Goal: Task Accomplishment & Management: Manage account settings

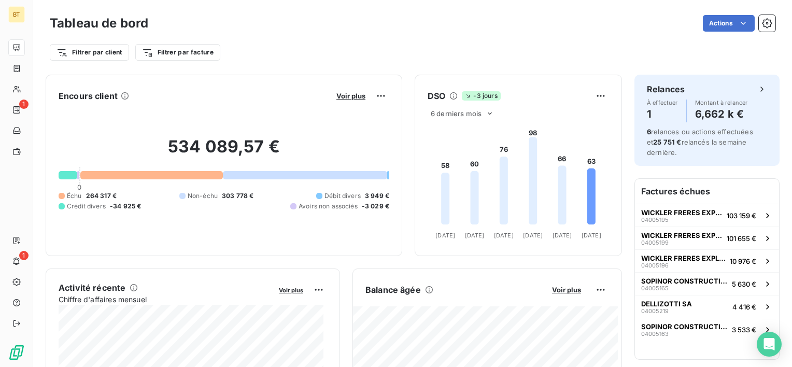
click at [77, 196] on span "Échu" at bounding box center [74, 195] width 15 height 9
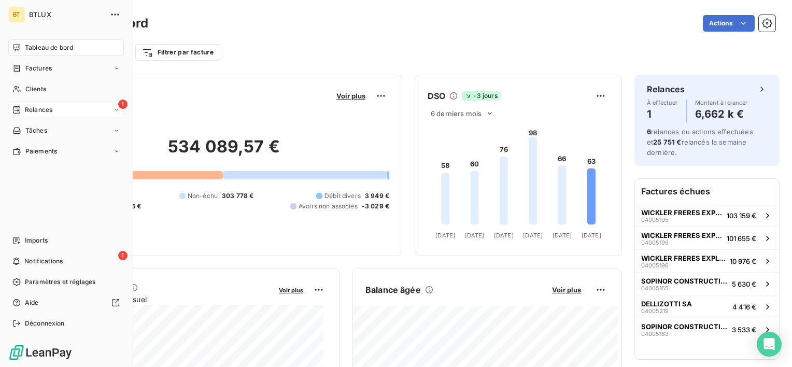
click at [30, 106] on span "Relances" at bounding box center [38, 109] width 27 height 9
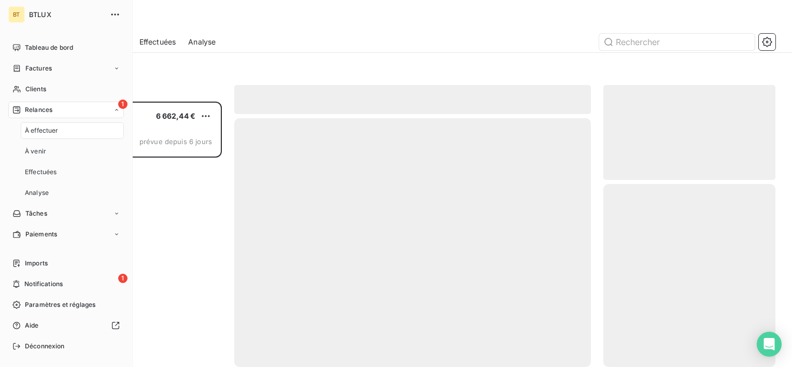
scroll to position [257, 164]
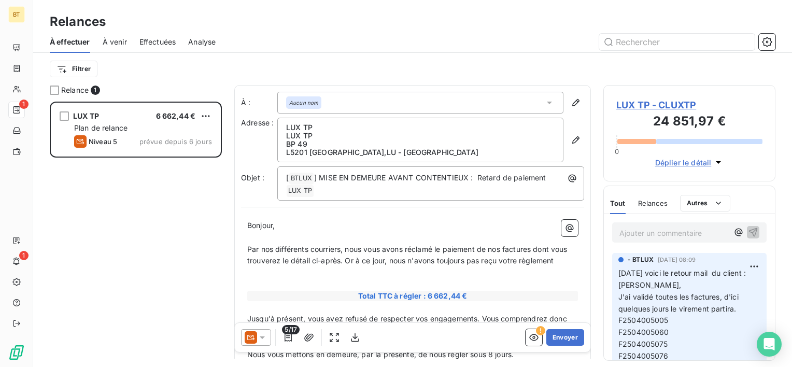
click at [669, 108] on span "LUX TP - CLUXTP" at bounding box center [689, 105] width 146 height 14
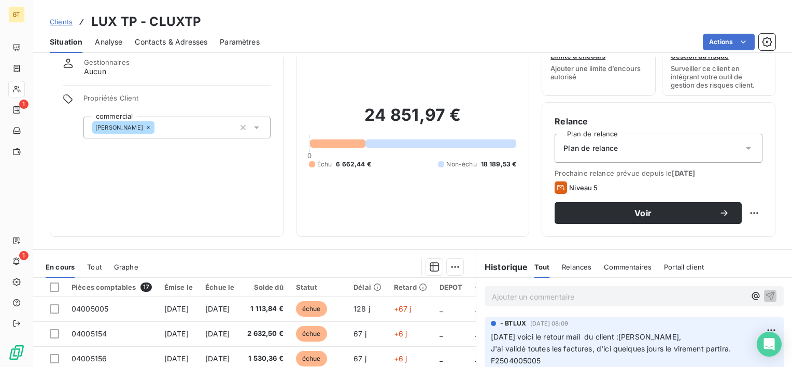
scroll to position [155, 0]
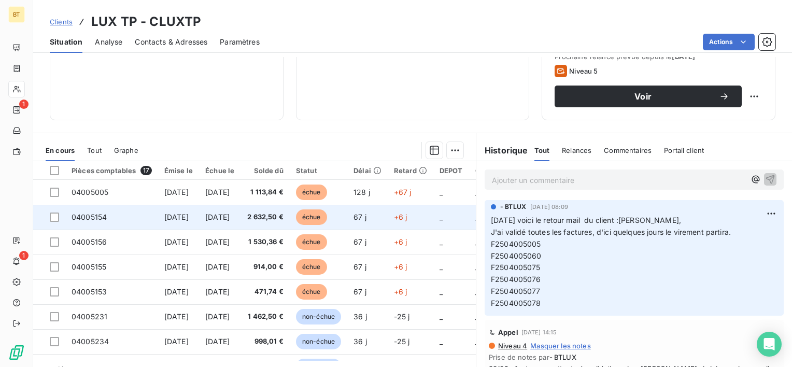
click at [189, 218] on span "[DATE]" at bounding box center [176, 216] width 24 height 9
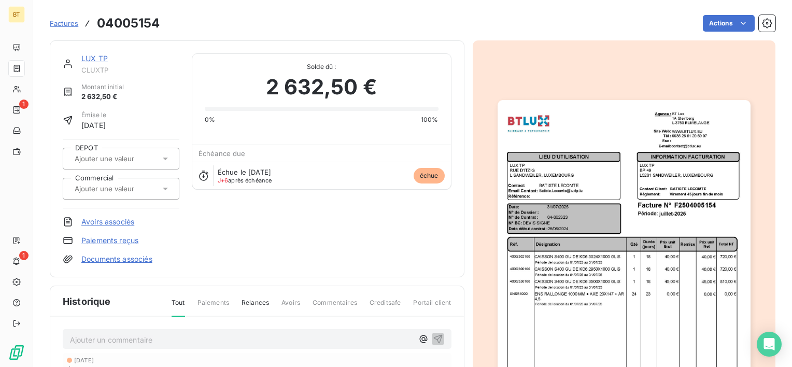
click at [93, 60] on link "LUX TP" at bounding box center [94, 58] width 26 height 9
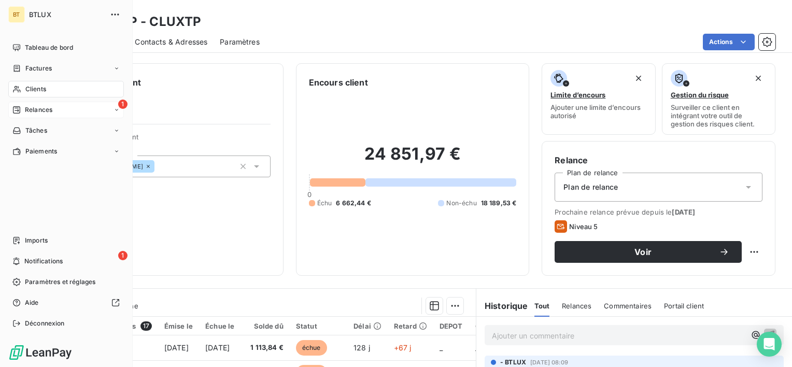
click at [31, 110] on span "Relances" at bounding box center [38, 109] width 27 height 9
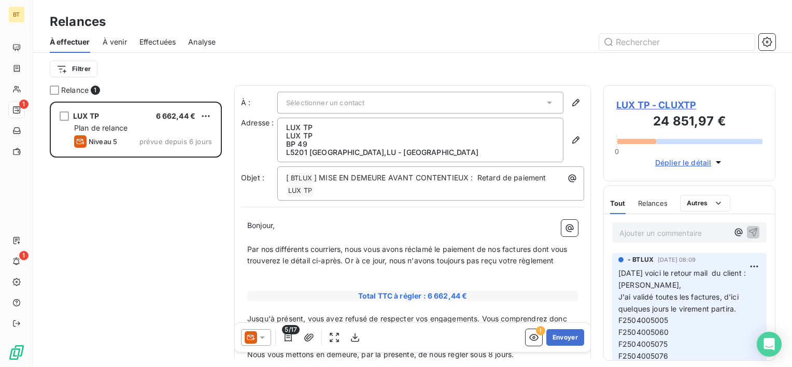
click at [677, 101] on span "LUX TP - CLUXTP" at bounding box center [689, 105] width 146 height 14
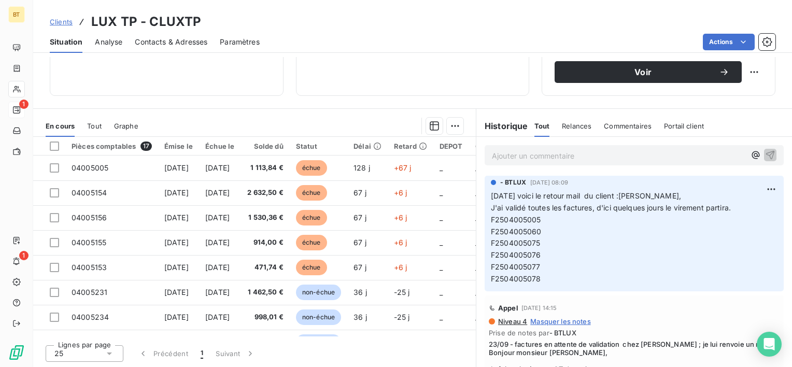
scroll to position [128, 0]
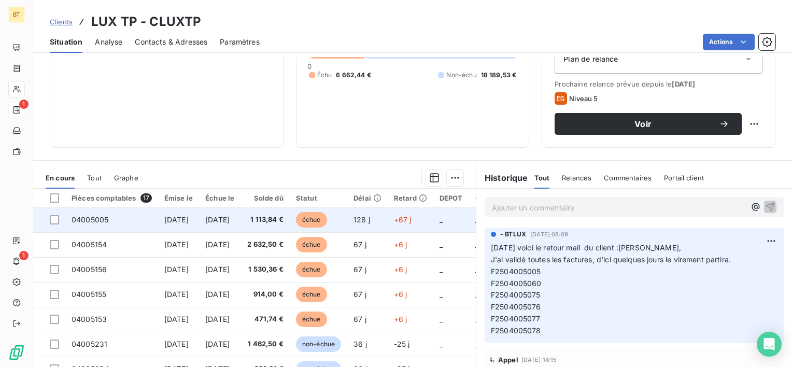
click at [187, 217] on span "[DATE]" at bounding box center [176, 219] width 24 height 9
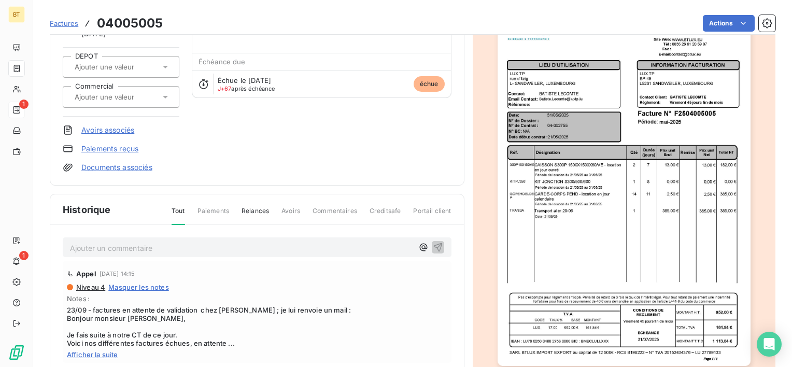
scroll to position [176, 0]
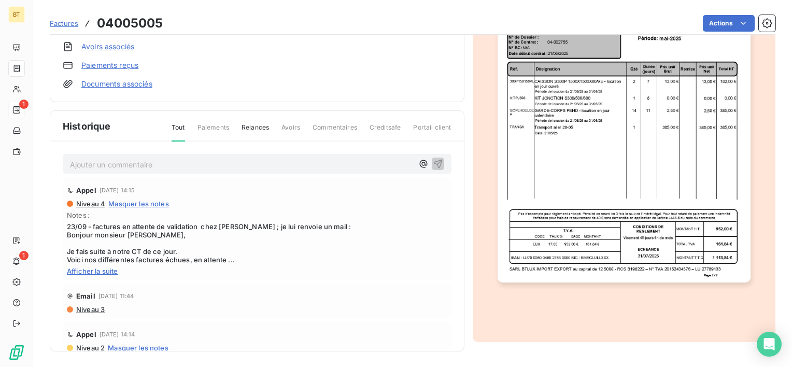
click at [263, 247] on span "23/09 - factures en attente de validation chez [PERSON_NAME] ; je lui renvoie u…" at bounding box center [257, 242] width 380 height 41
click at [244, 234] on span "23/09 - factures en attente de validation chez [PERSON_NAME] ; je lui renvoie u…" at bounding box center [257, 242] width 380 height 41
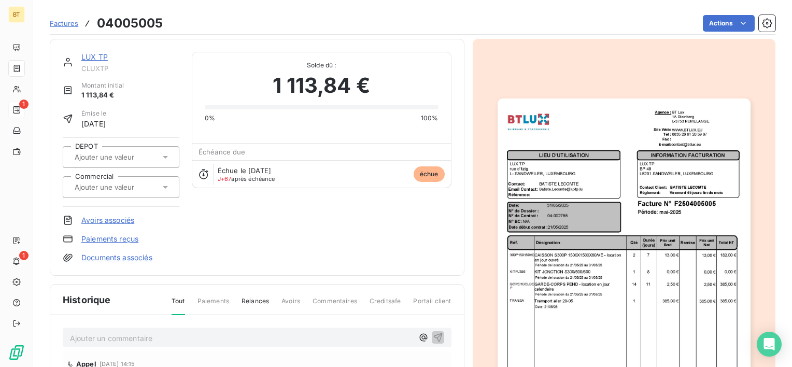
scroll to position [0, 0]
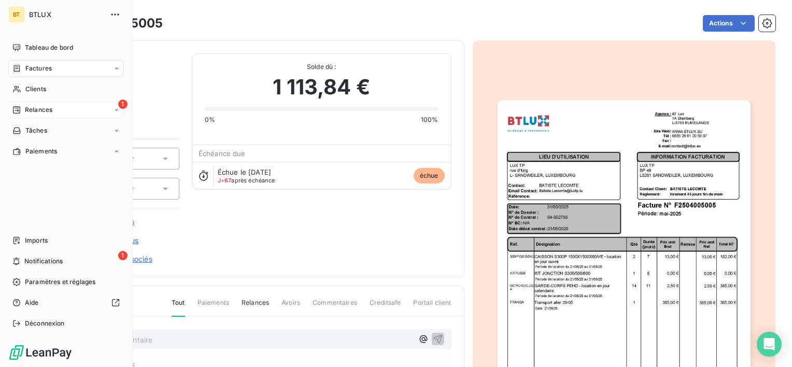
click at [25, 111] on span "Relances" at bounding box center [38, 109] width 27 height 9
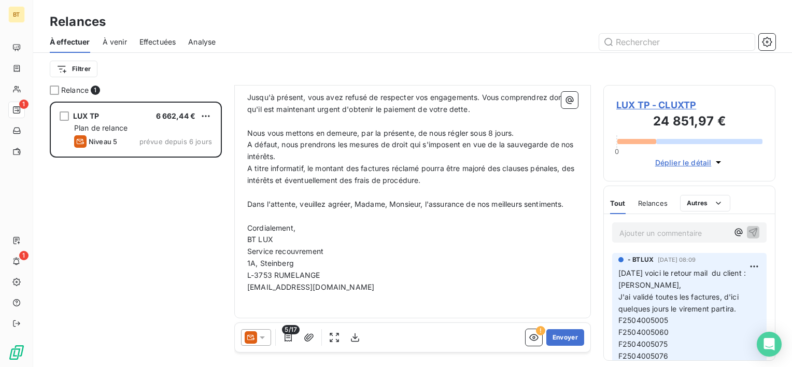
scroll to position [232, 0]
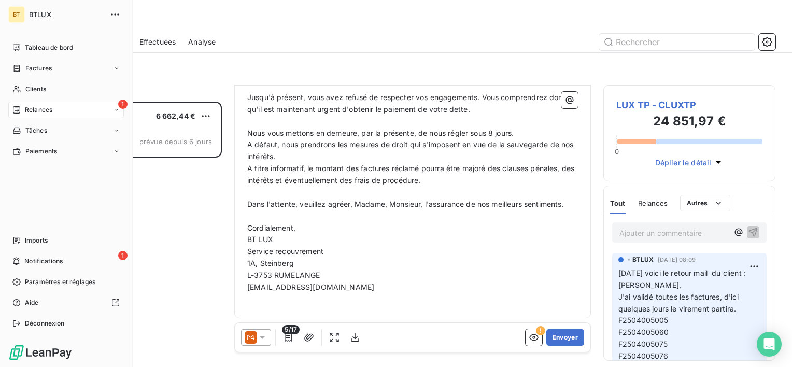
click at [23, 112] on div "Relances" at bounding box center [32, 109] width 40 height 9
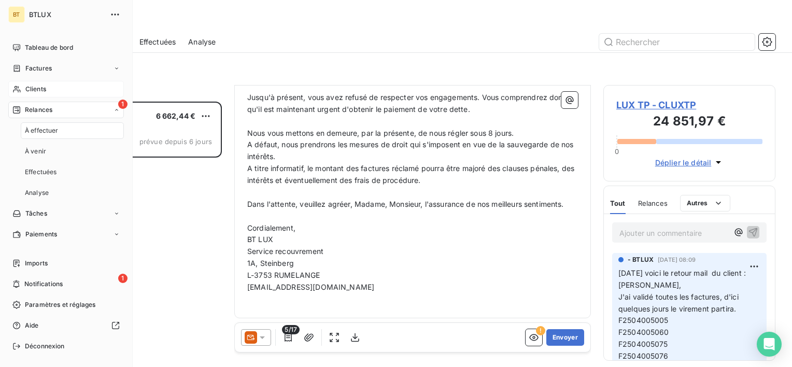
click at [28, 91] on span "Clients" at bounding box center [35, 88] width 21 height 9
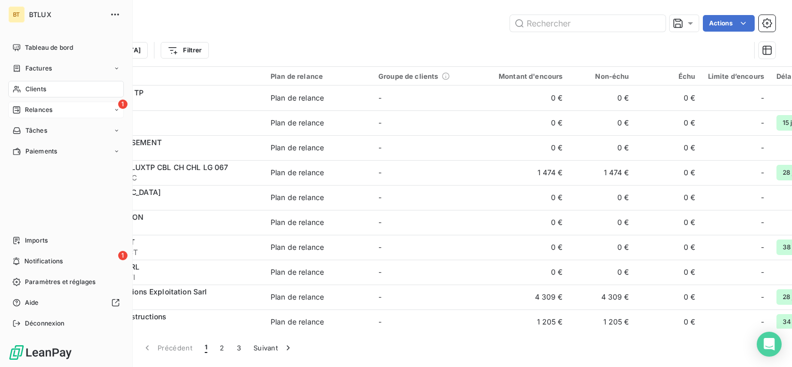
click at [27, 109] on span "Relances" at bounding box center [38, 109] width 27 height 9
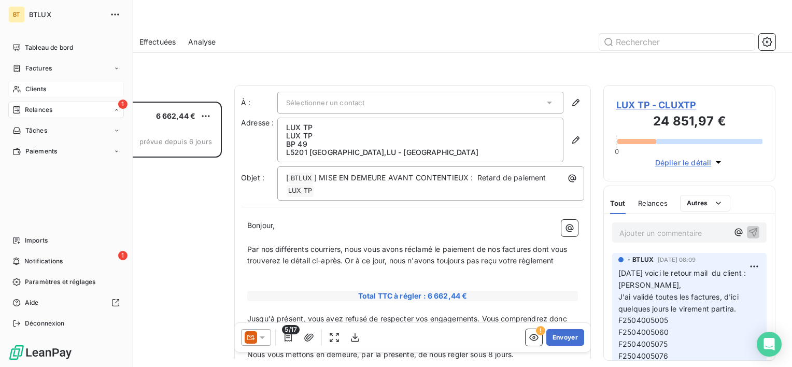
scroll to position [257, 164]
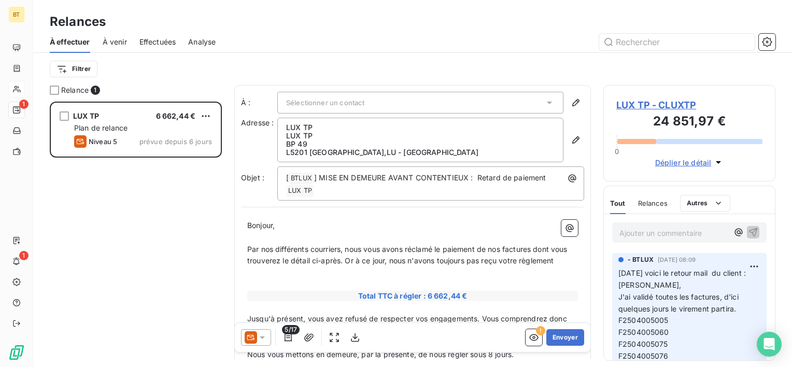
click at [679, 106] on span "LUX TP - CLUXTP" at bounding box center [689, 105] width 146 height 14
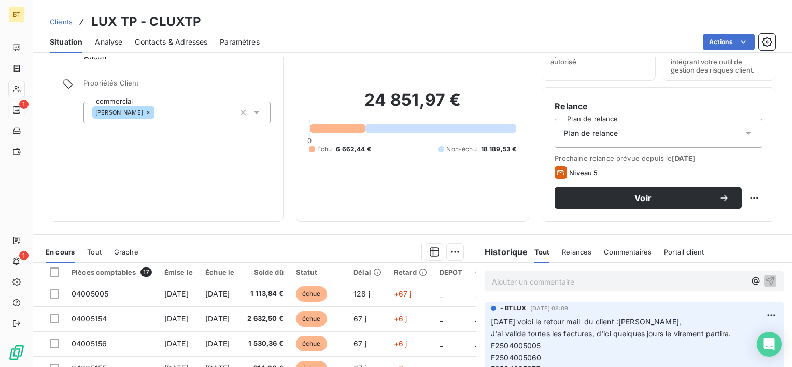
scroll to position [155, 0]
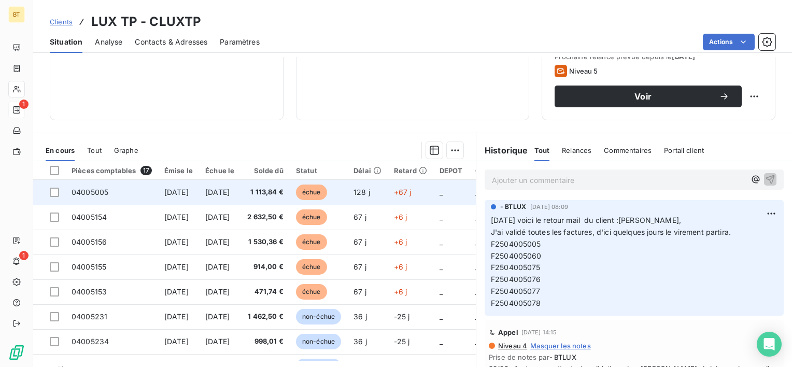
click at [92, 193] on span "04005005" at bounding box center [90, 192] width 37 height 9
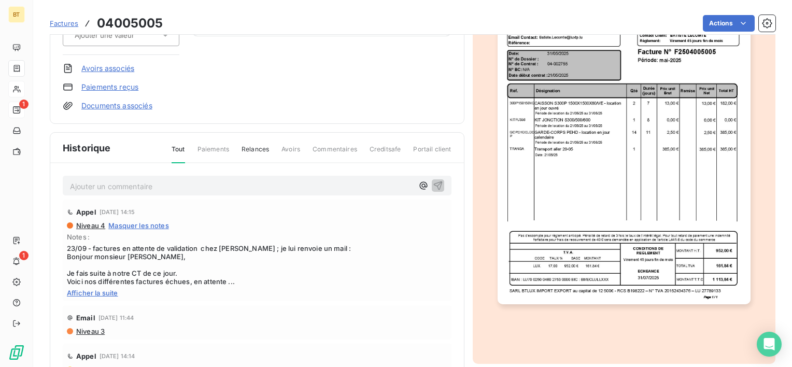
scroll to position [176, 0]
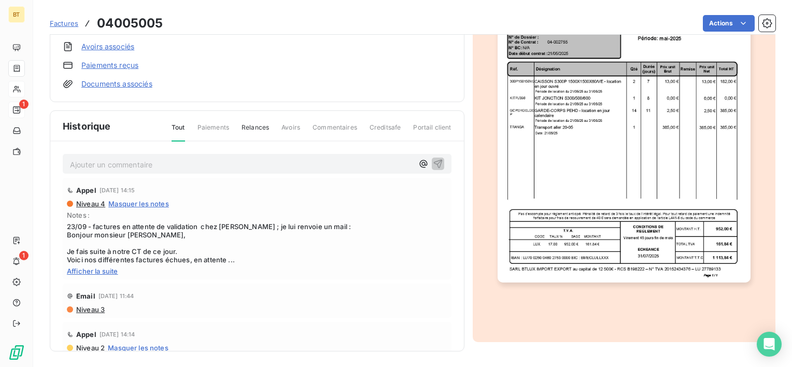
click at [200, 161] on p "Ajouter un commentaire ﻿" at bounding box center [241, 164] width 343 height 13
click at [201, 169] on div "suite au virement 7475.37 € , je relance le client pour la facture F2504005005" at bounding box center [257, 163] width 389 height 19
click at [236, 162] on span "suite au virement 7475.37 € , je relance le client pour la facture F2504005005" at bounding box center [205, 163] width 271 height 9
click at [292, 163] on span "suite au virement 7475.37 € , je relance le client par mail pour la facture F25…" at bounding box center [220, 163] width 300 height 9
drag, startPoint x: 286, startPoint y: 162, endPoint x: 294, endPoint y: 181, distance: 20.7
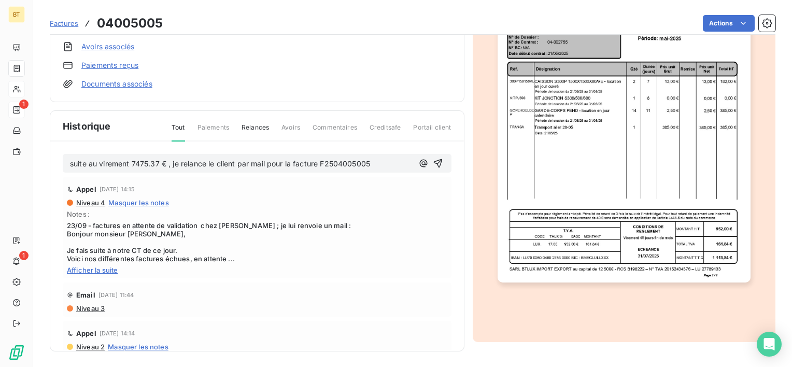
click at [286, 163] on span "suite au virement 7475.37 € , je relance le client par mail pour la facture F25…" at bounding box center [220, 163] width 300 height 9
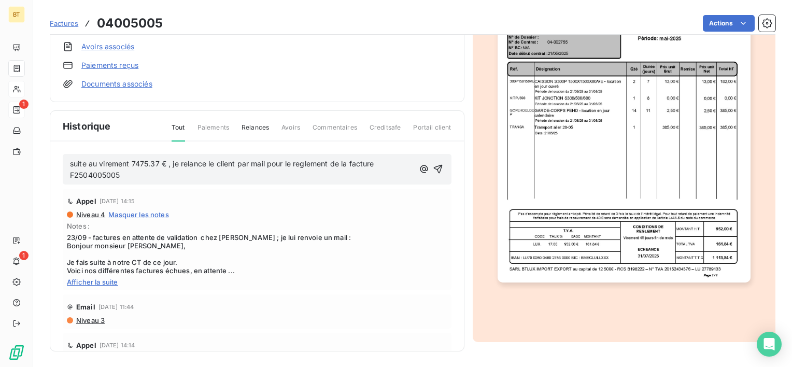
click at [311, 177] on p "suite au virement 7475.37 € , je relance le client par mail pour le reglement d…" at bounding box center [242, 170] width 344 height 24
click at [308, 164] on span "suite au virement 7475.37 € , je relance le client par mail pour le reglement d…" at bounding box center [223, 169] width 306 height 21
drag, startPoint x: 308, startPoint y: 163, endPoint x: 279, endPoint y: 170, distance: 29.4
click at [279, 170] on p "suite au virement 7475.37 € , je relance le client par mail pour le reglement d…" at bounding box center [242, 170] width 344 height 24
click at [433, 168] on icon "button" at bounding box center [438, 169] width 10 height 10
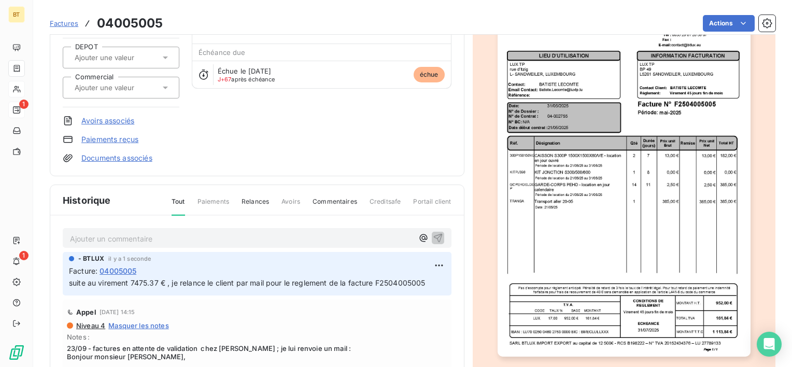
scroll to position [0, 0]
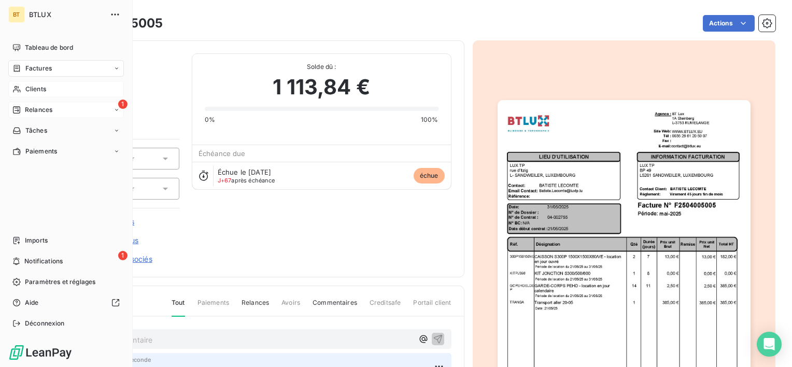
click at [33, 111] on span "Relances" at bounding box center [38, 109] width 27 height 9
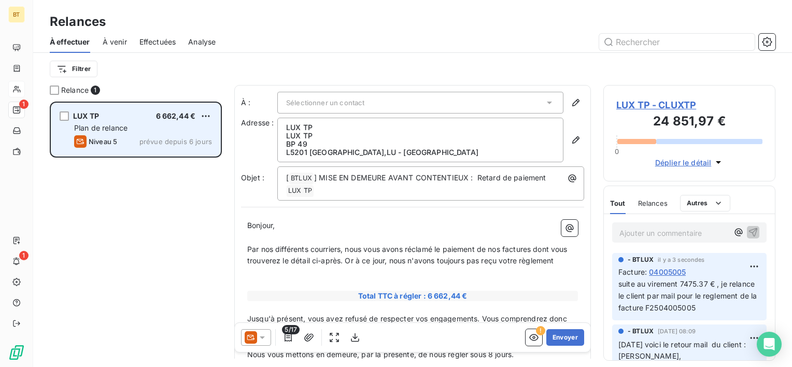
scroll to position [8, 8]
click at [145, 137] on span "prévue depuis 6 jours" at bounding box center [175, 141] width 73 height 8
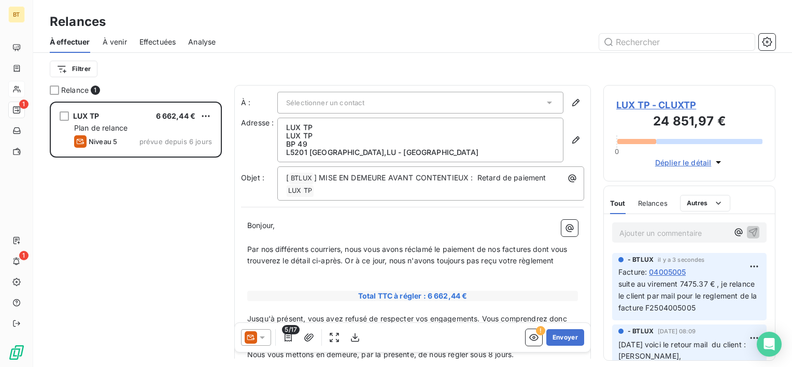
click at [137, 40] on div "À effectuer À venir Effectuées Analyse" at bounding box center [412, 42] width 759 height 22
click at [119, 40] on span "À venir" at bounding box center [115, 42] width 24 height 10
